Goal: Information Seeking & Learning: Learn about a topic

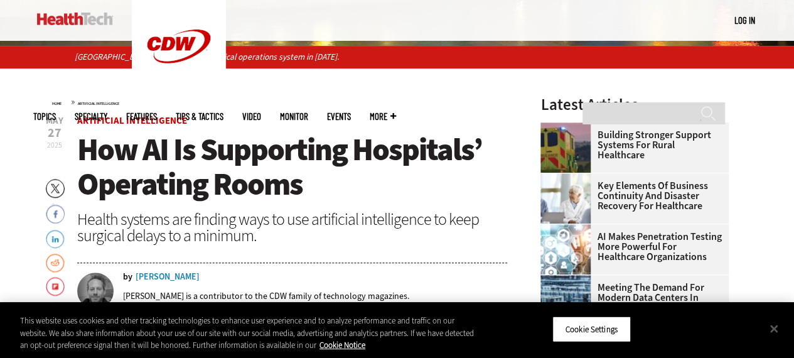
scroll to position [377, 0]
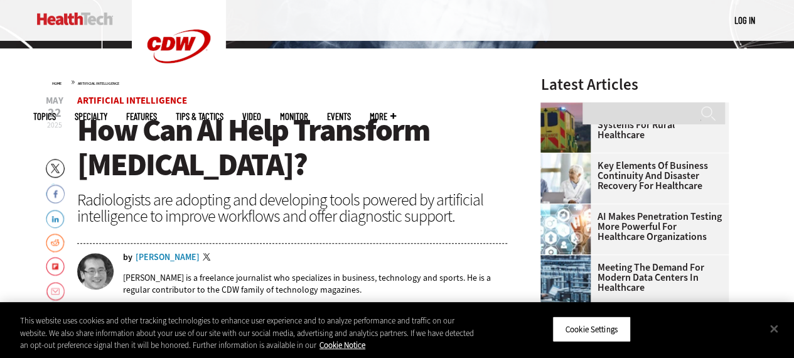
scroll to position [341, 0]
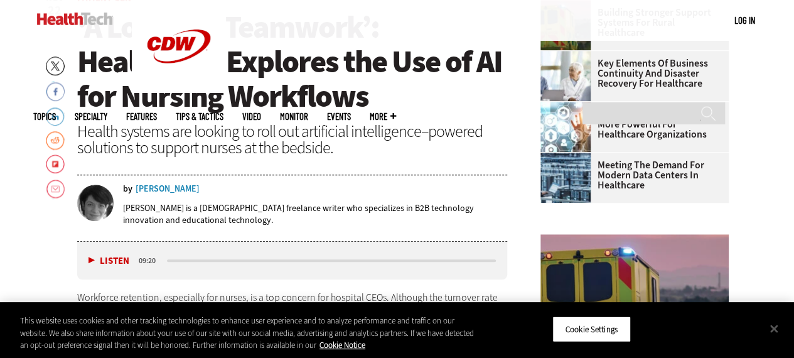
scroll to position [498, 0]
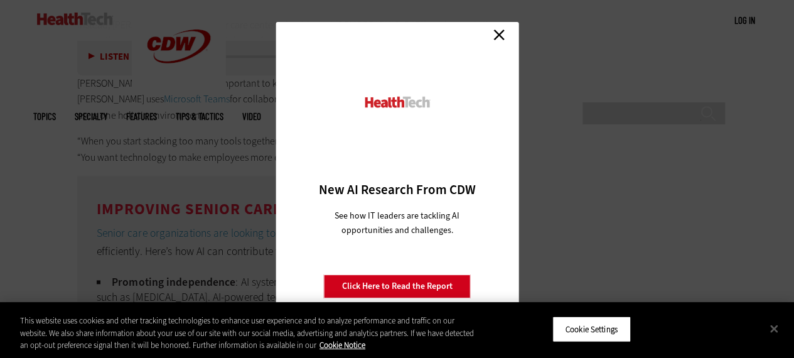
scroll to position [3389, 0]
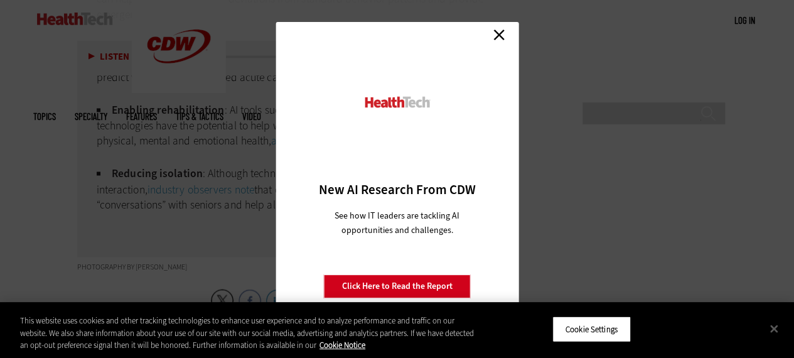
drag, startPoint x: 495, startPoint y: 31, endPoint x: 507, endPoint y: 31, distance: 11.9
click at [495, 31] on link "Close" at bounding box center [499, 34] width 19 height 19
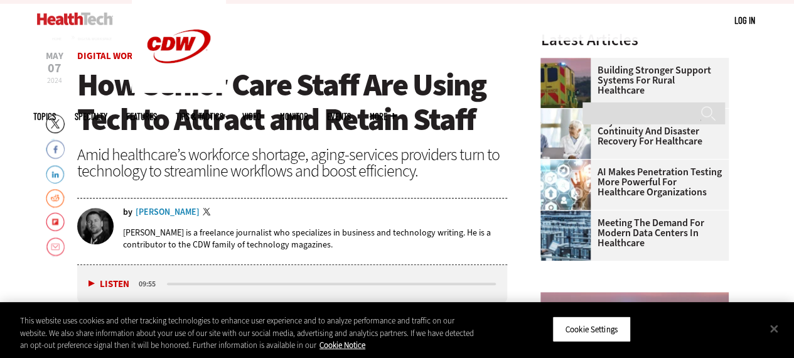
scroll to position [565, 0]
